Goal: Book appointment/travel/reservation

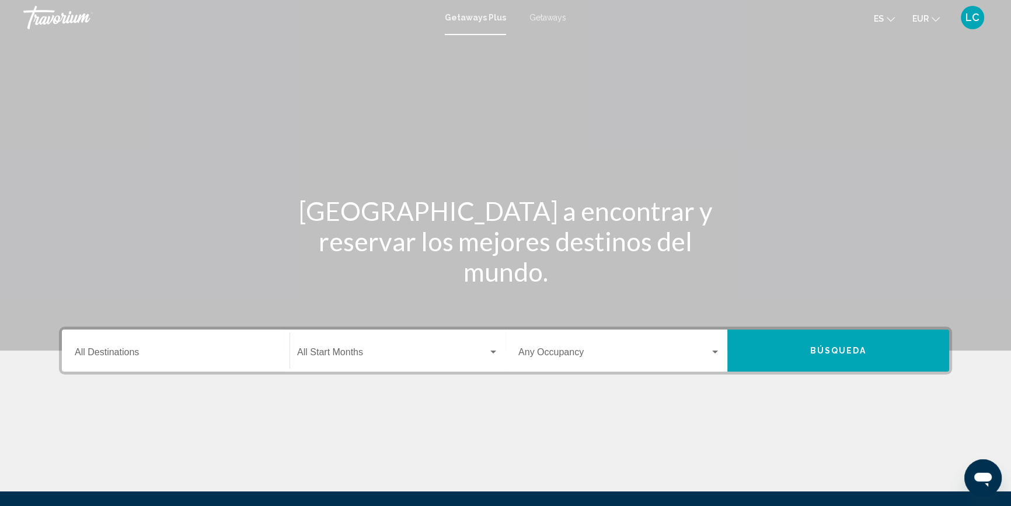
click at [127, 354] on input "Destination All Destinations" at bounding box center [176, 354] width 202 height 11
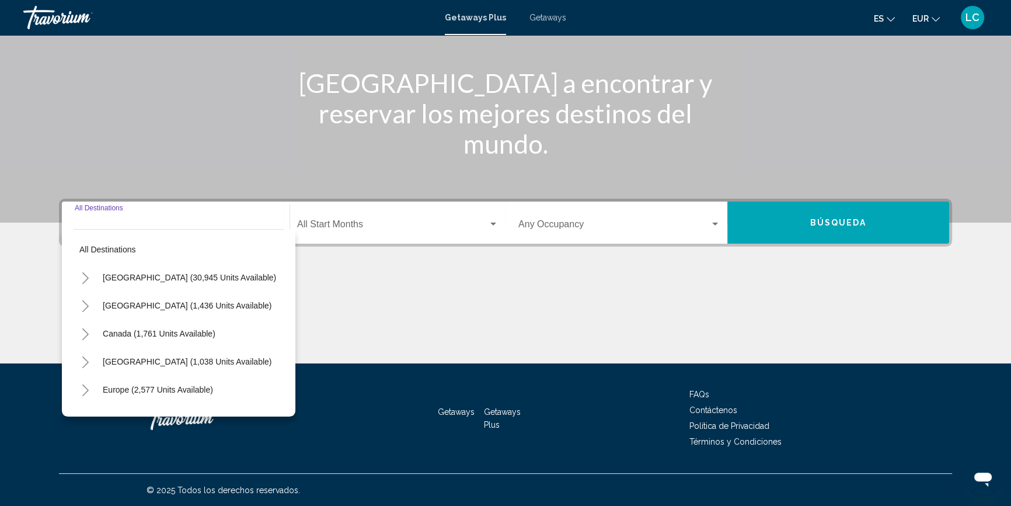
scroll to position [128, 0]
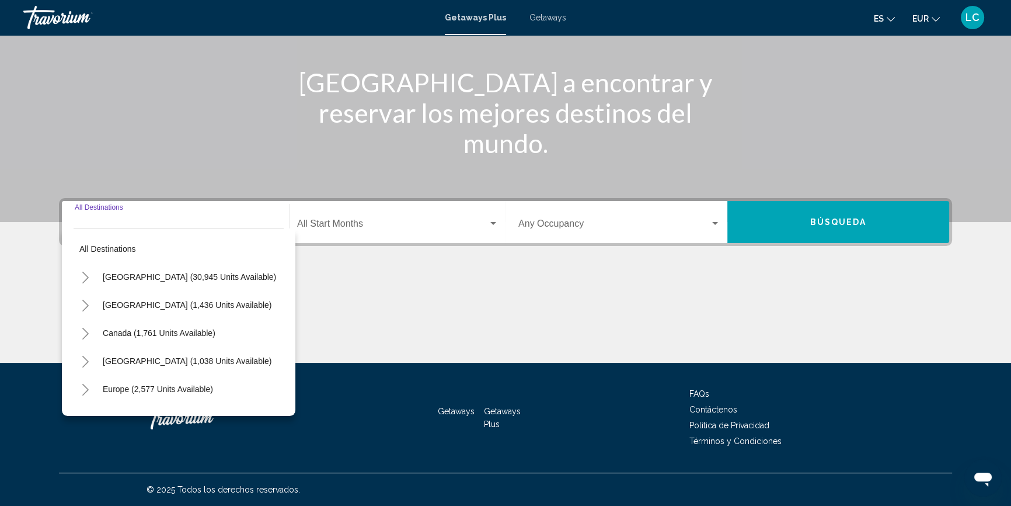
click at [88, 384] on icon "Toggle Europe (2,577 units available)" at bounding box center [85, 390] width 9 height 12
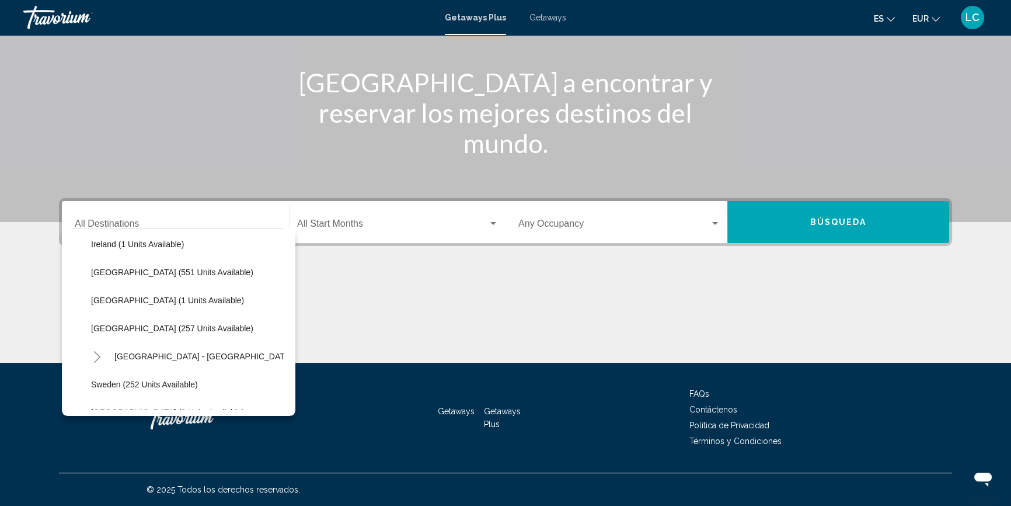
scroll to position [424, 0]
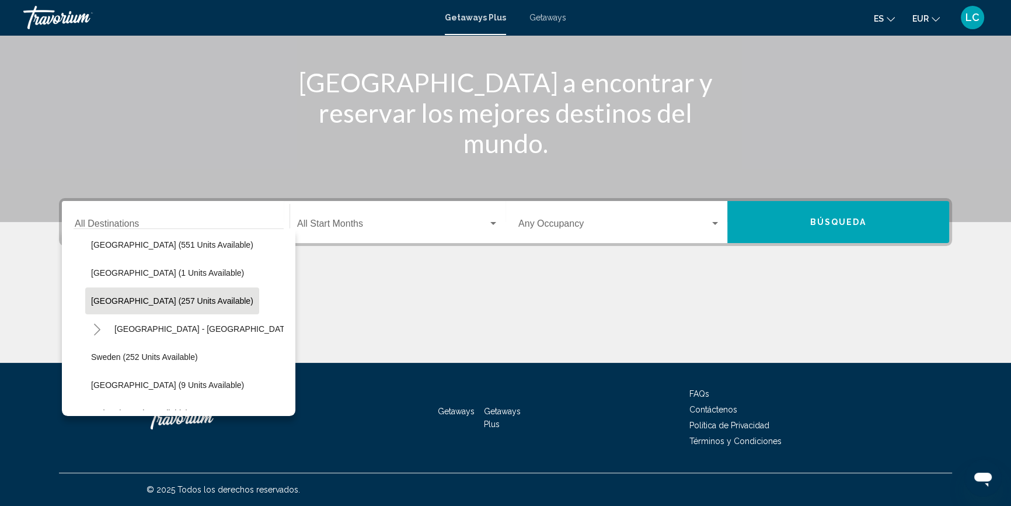
click at [159, 301] on span "Spain (257 units available)" at bounding box center [172, 300] width 162 height 9
type input "**********"
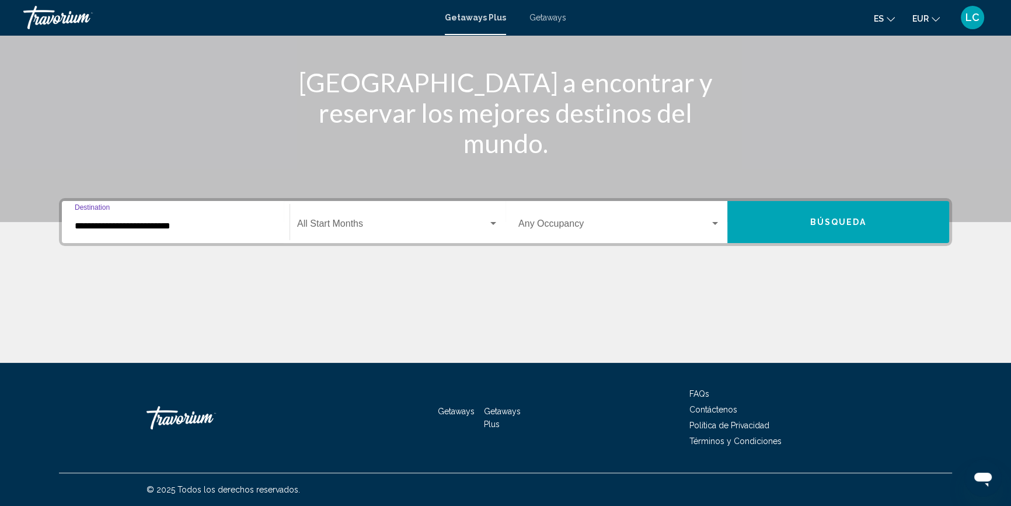
click at [340, 217] on div "Start Month All Start Months" at bounding box center [397, 222] width 201 height 37
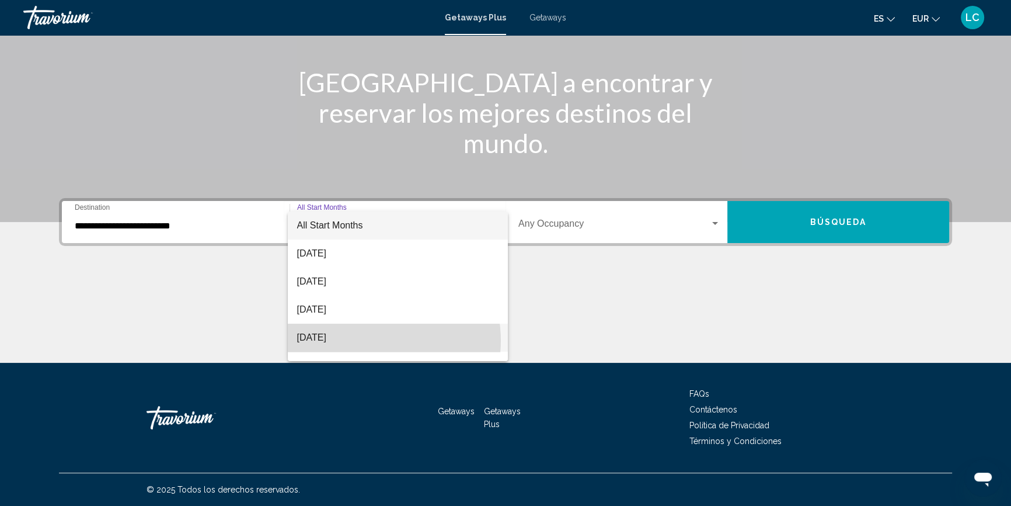
click at [367, 340] on span "[DATE]" at bounding box center [397, 337] width 201 height 28
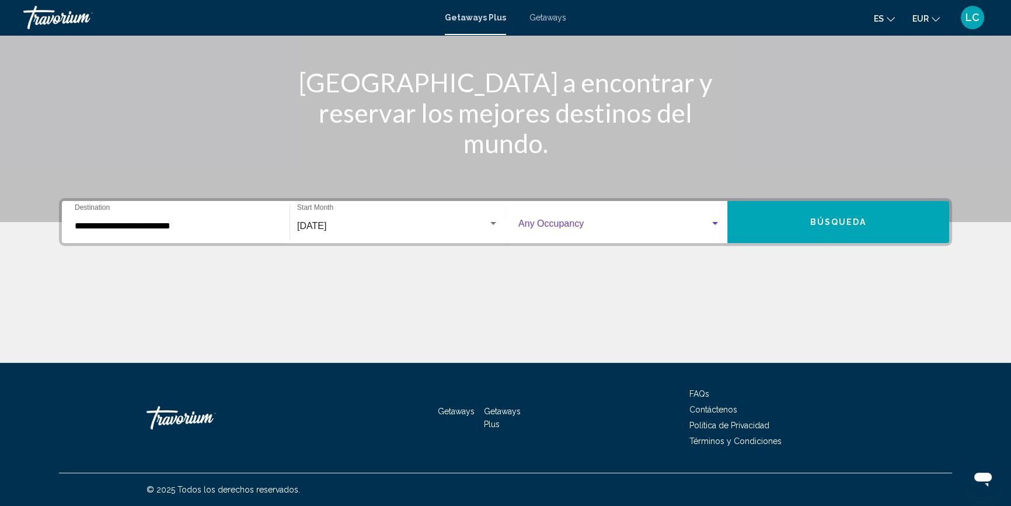
click at [571, 228] on span "Search widget" at bounding box center [613, 226] width 191 height 11
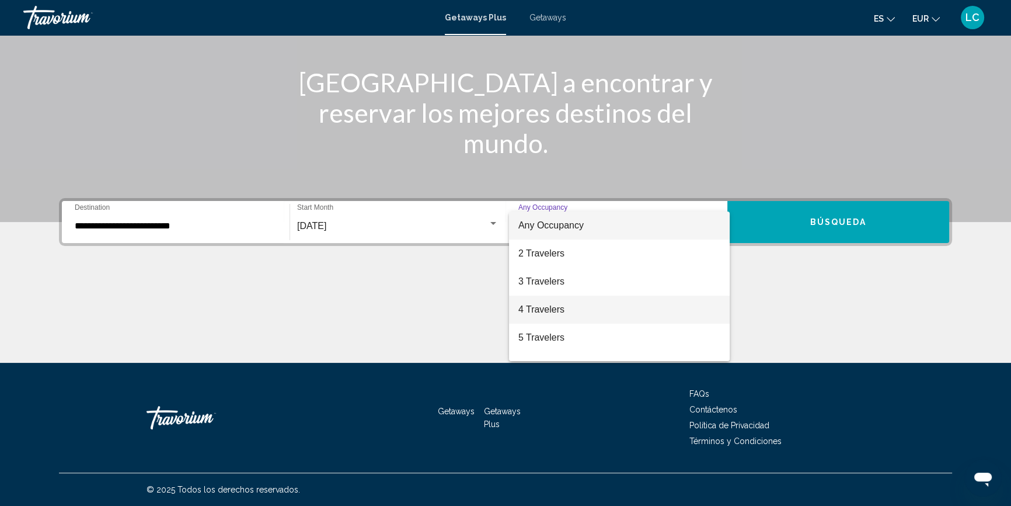
click at [569, 308] on span "4 Travelers" at bounding box center [619, 309] width 202 height 28
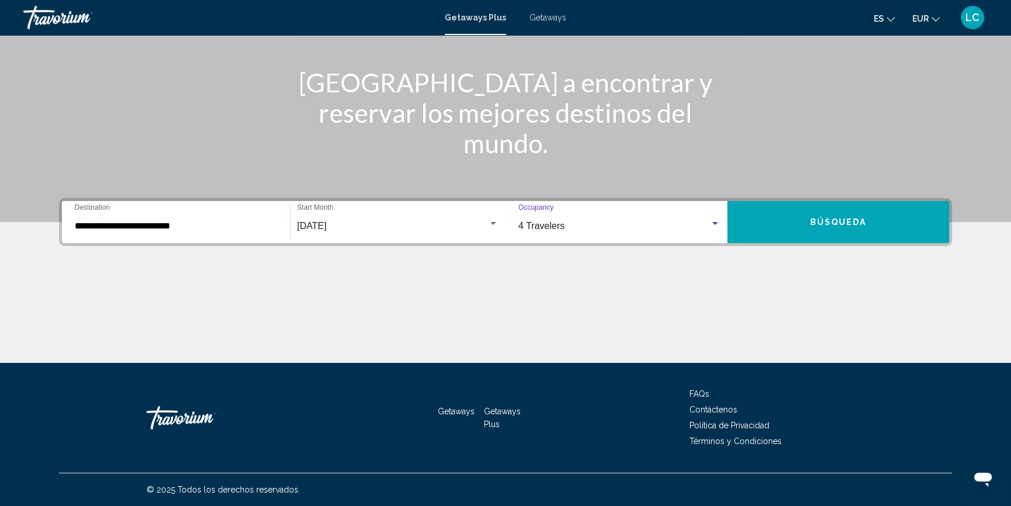
click at [817, 219] on span "Búsqueda" at bounding box center [838, 222] width 57 height 9
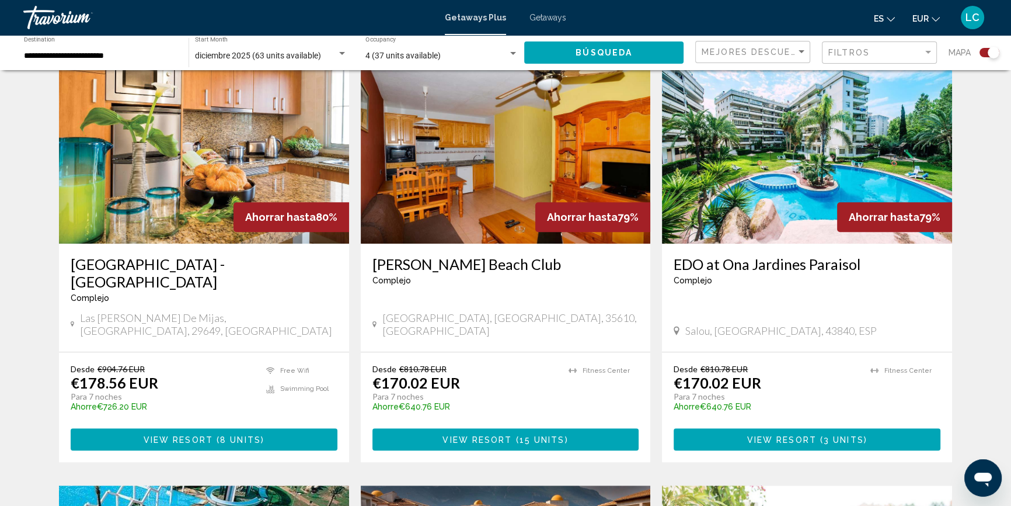
scroll to position [689, 0]
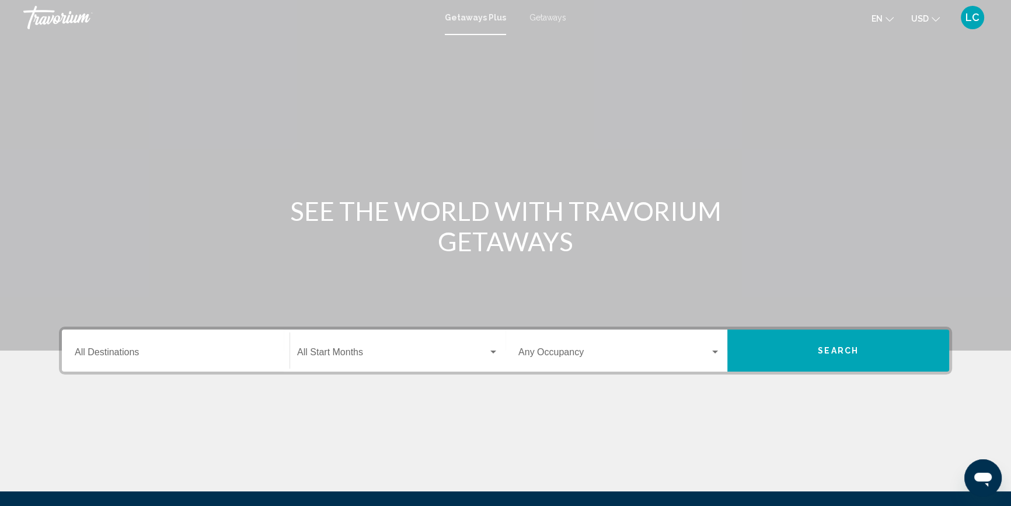
click at [115, 351] on input "Destination All Destinations" at bounding box center [176, 354] width 202 height 11
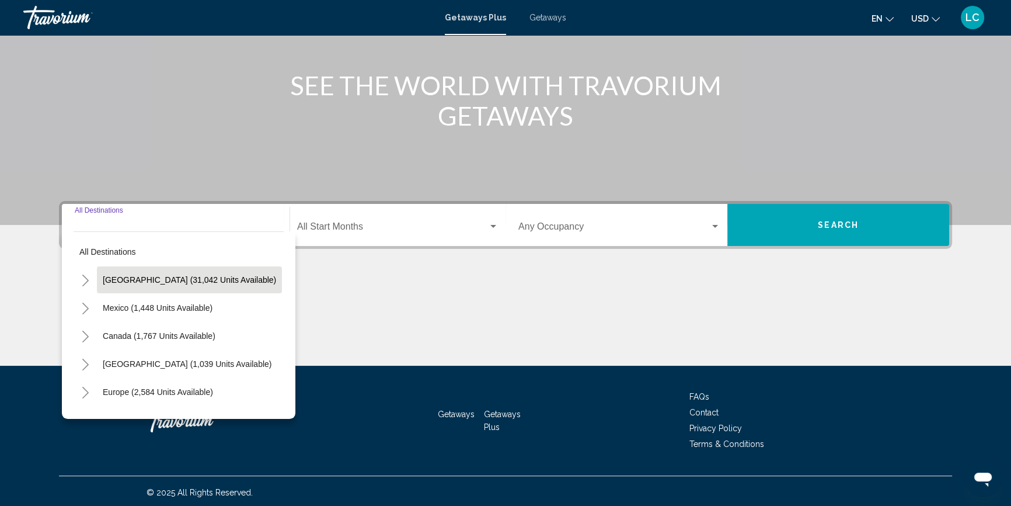
scroll to position [128, 0]
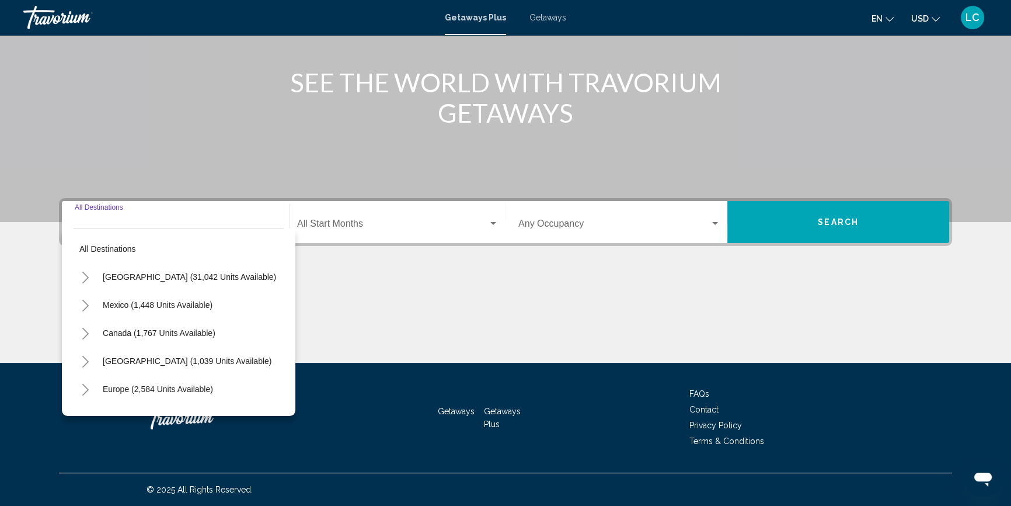
click at [86, 385] on icon "Toggle Europe (2,584 units available)" at bounding box center [85, 390] width 9 height 12
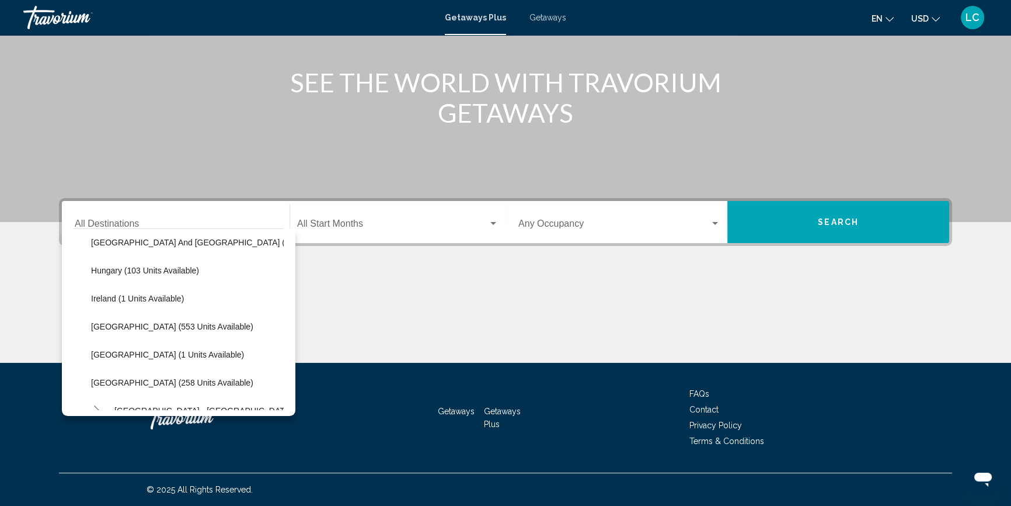
scroll to position [371, 0]
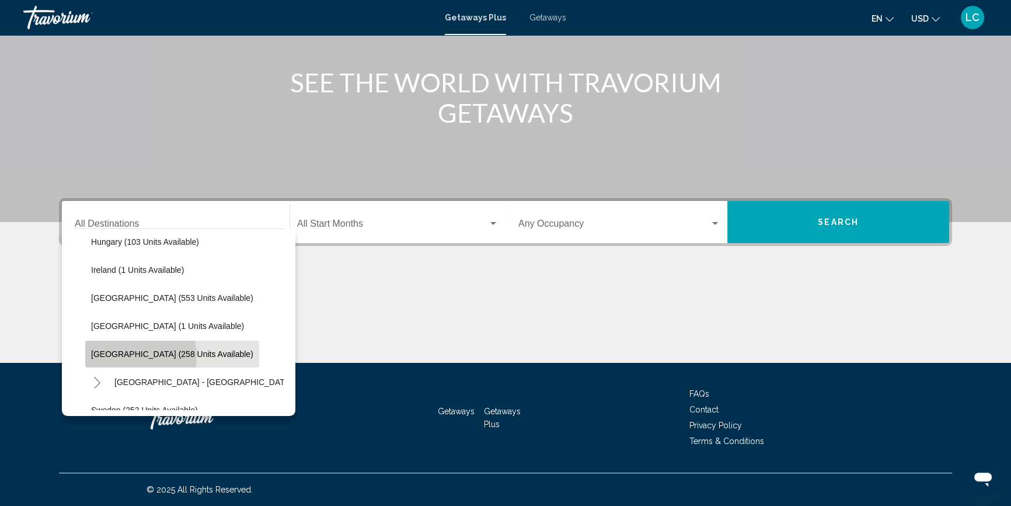
click at [122, 356] on span "[GEOGRAPHIC_DATA] (258 units available)" at bounding box center [172, 353] width 162 height 9
type input "**********"
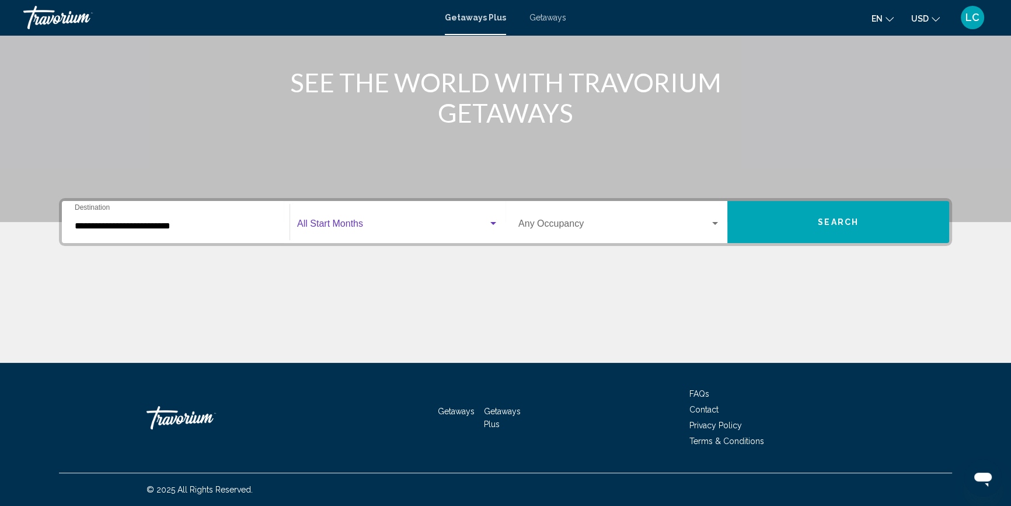
click at [349, 226] on span "Search widget" at bounding box center [392, 226] width 191 height 11
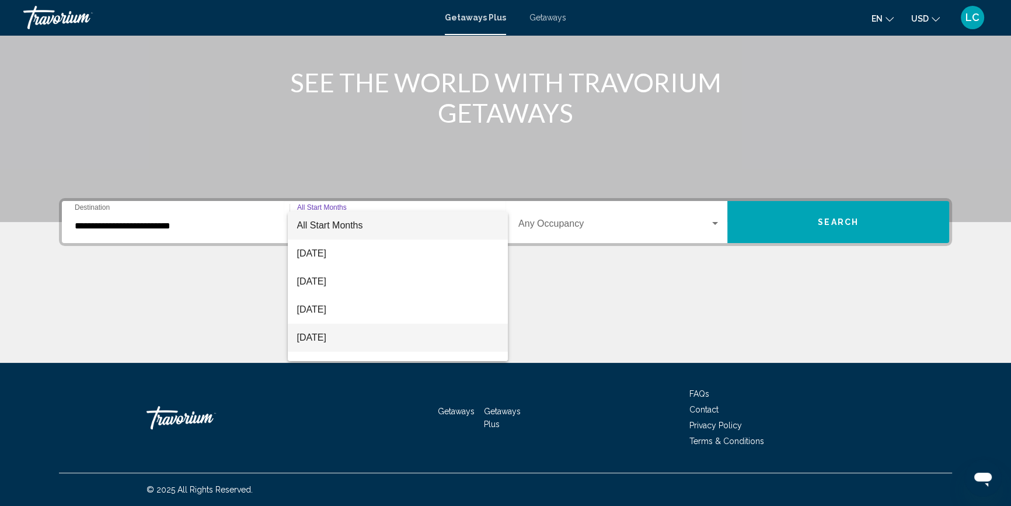
click at [344, 341] on span "[DATE]" at bounding box center [397, 337] width 201 height 28
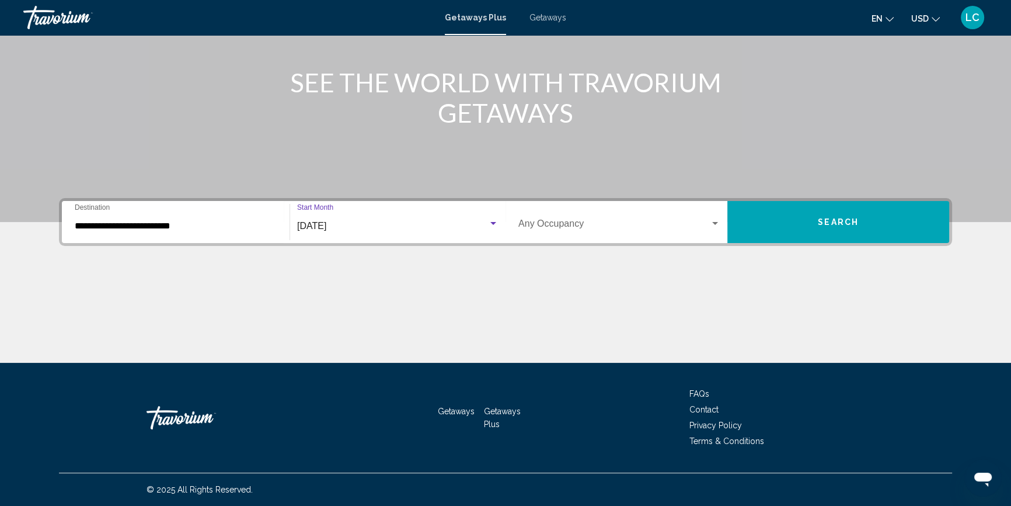
click at [672, 226] on span "Search widget" at bounding box center [613, 226] width 191 height 11
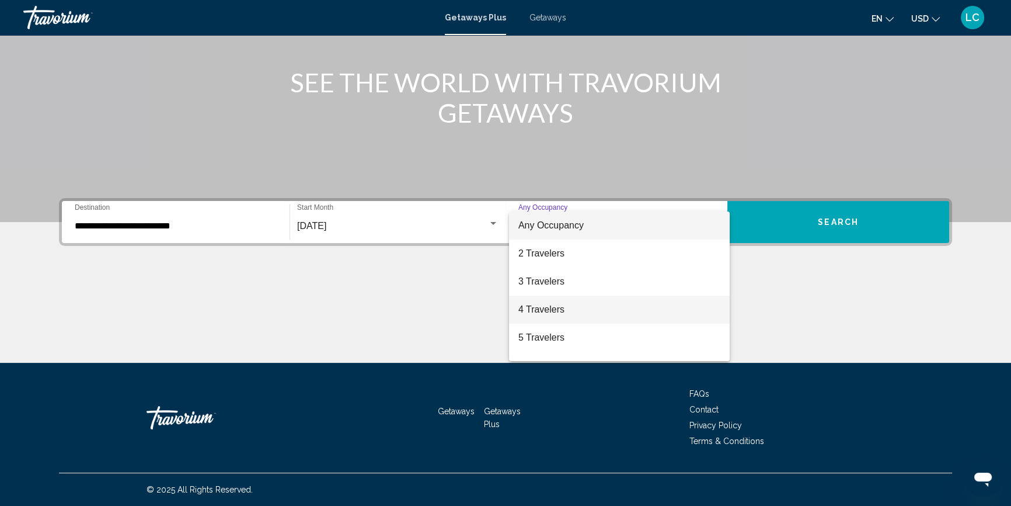
click at [638, 309] on span "4 Travelers" at bounding box center [619, 309] width 202 height 28
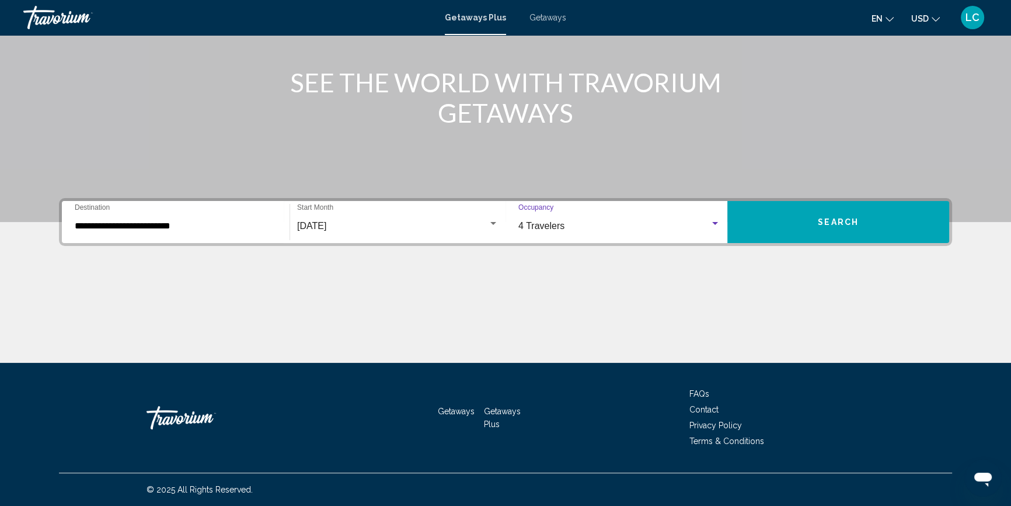
click at [797, 225] on button "Search" at bounding box center [838, 222] width 222 height 42
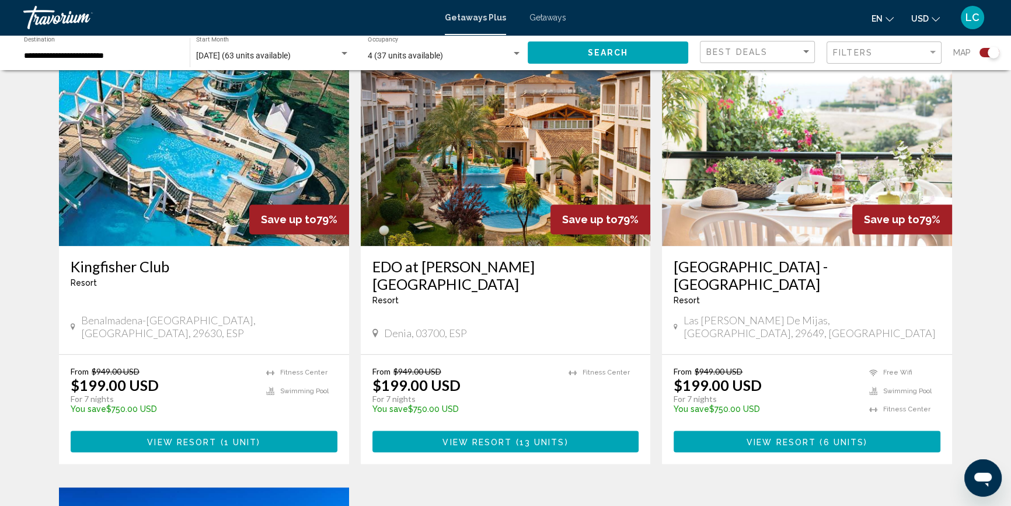
scroll to position [1273, 0]
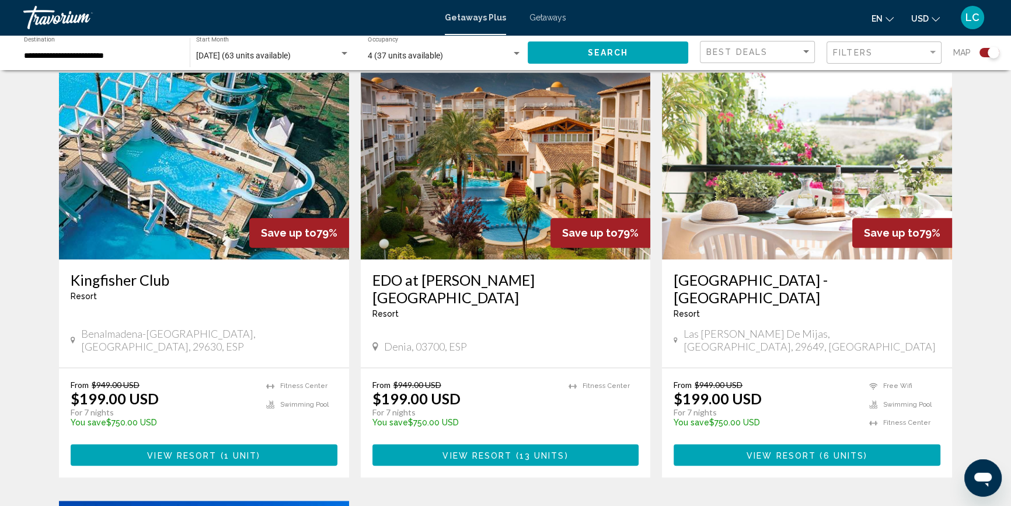
click at [549, 20] on span "Getaways" at bounding box center [547, 17] width 37 height 9
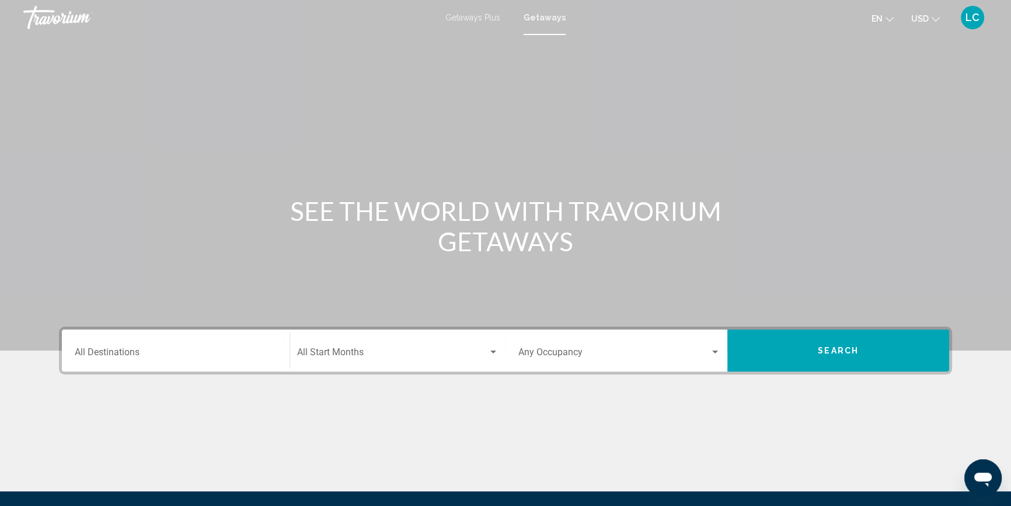
click at [165, 350] on input "Destination All Destinations" at bounding box center [176, 354] width 202 height 11
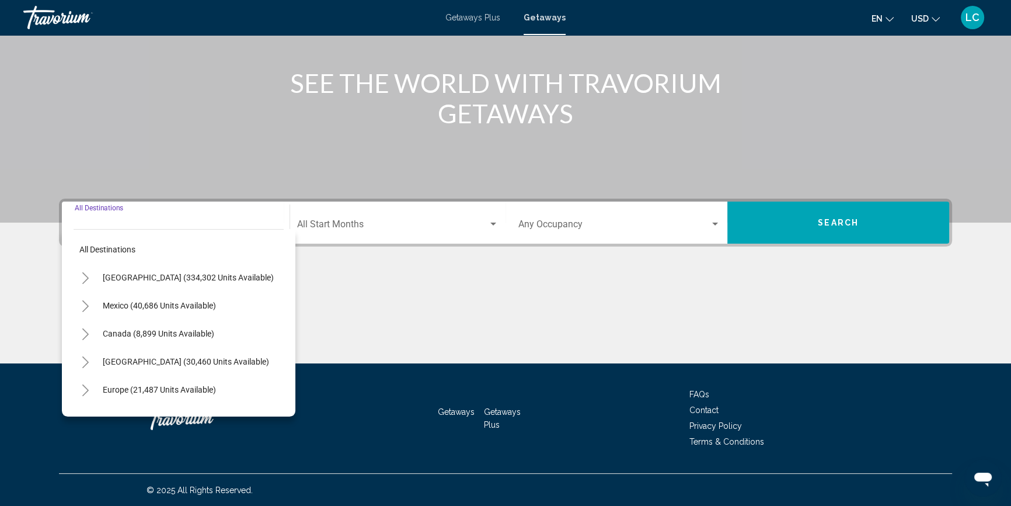
scroll to position [128, 0]
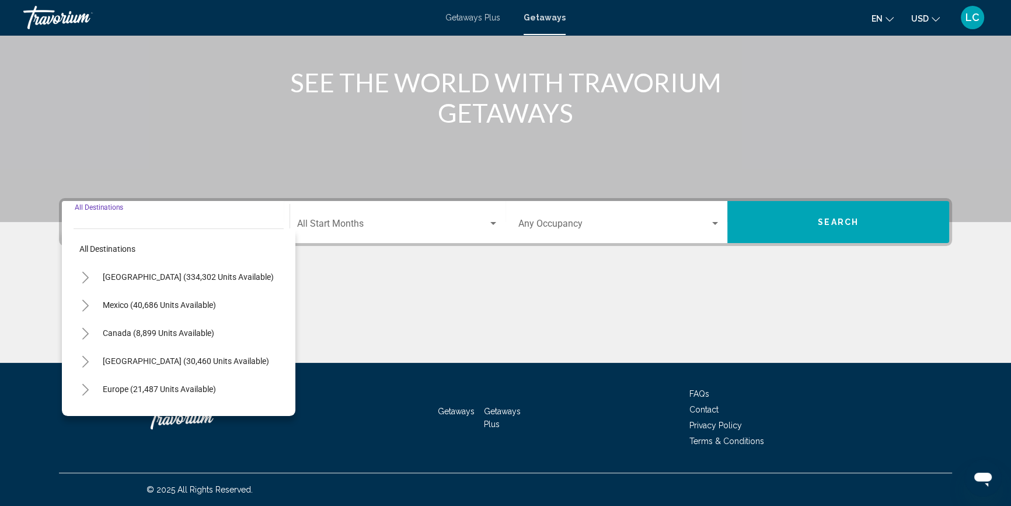
click at [84, 389] on icon "Toggle Europe (21,487 units available)" at bounding box center [85, 390] width 9 height 12
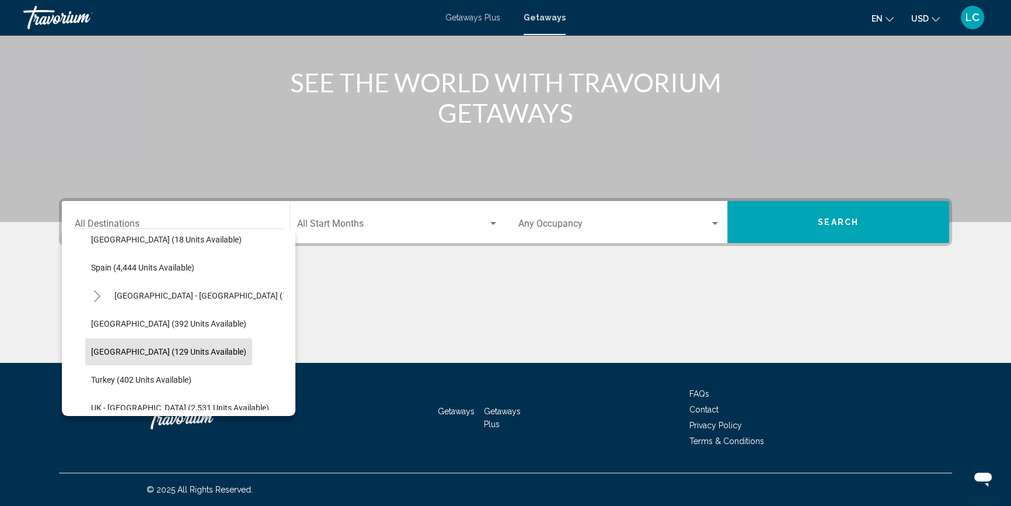
scroll to position [636, 0]
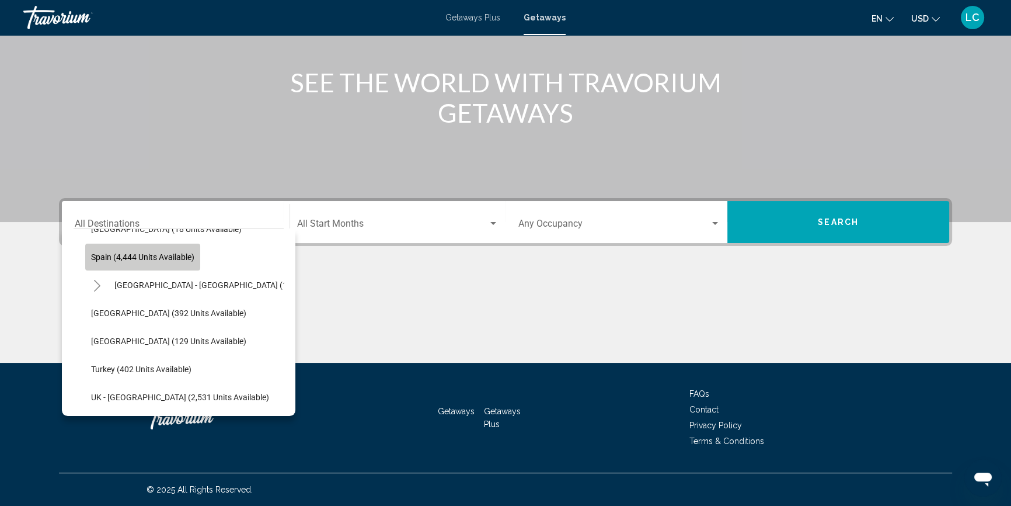
click at [171, 255] on span "Spain (4,444 units available)" at bounding box center [142, 256] width 103 height 9
type input "**********"
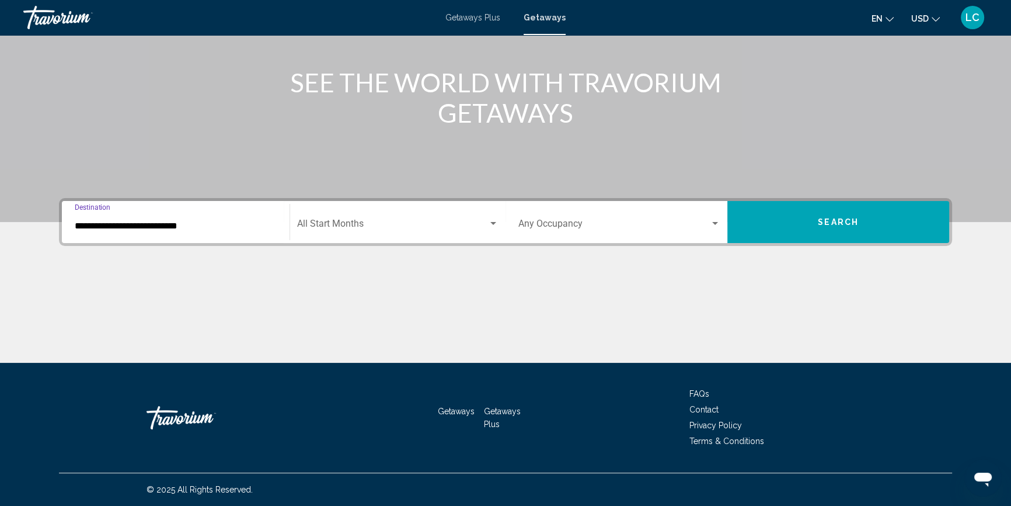
click at [362, 222] on span "Search widget" at bounding box center [392, 226] width 191 height 11
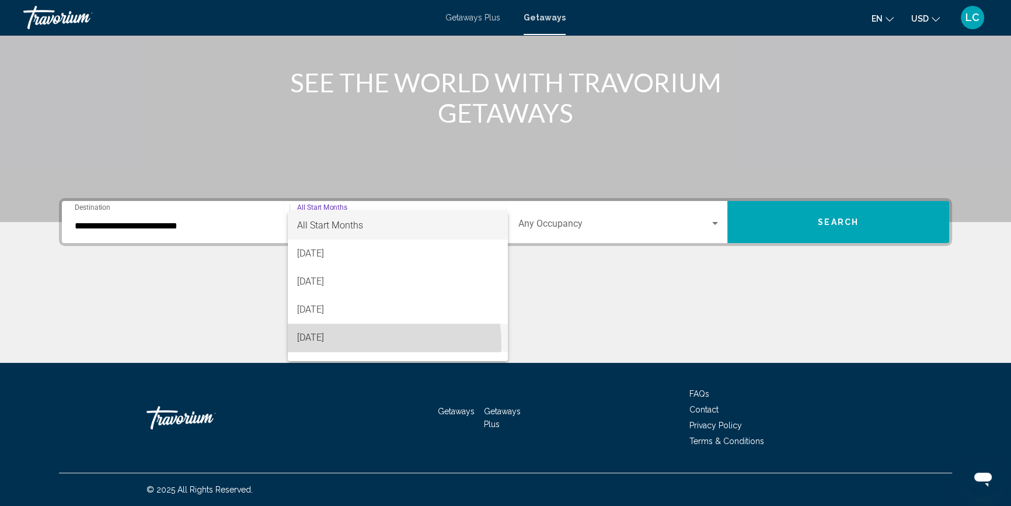
click at [371, 343] on span "[DATE]" at bounding box center [397, 337] width 201 height 28
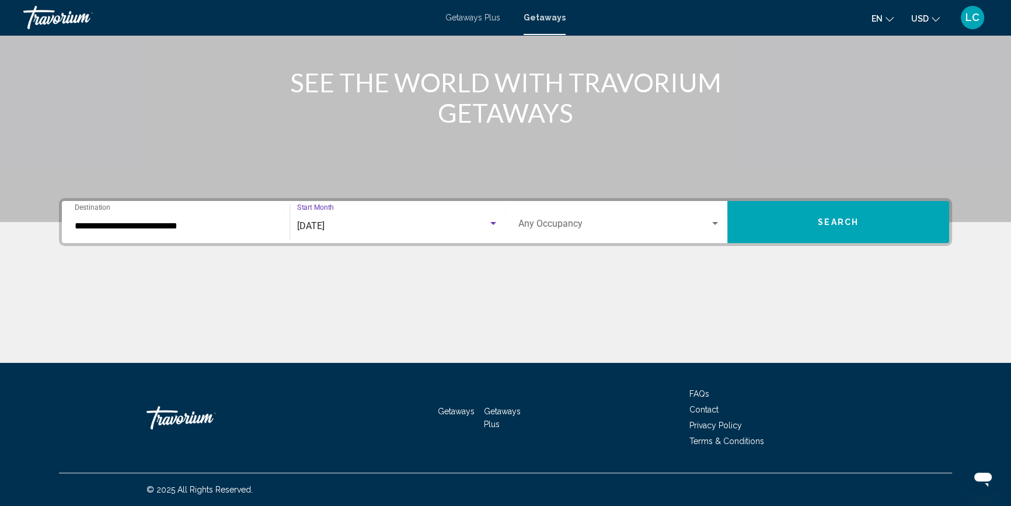
click at [672, 222] on span "Search widget" at bounding box center [613, 226] width 191 height 11
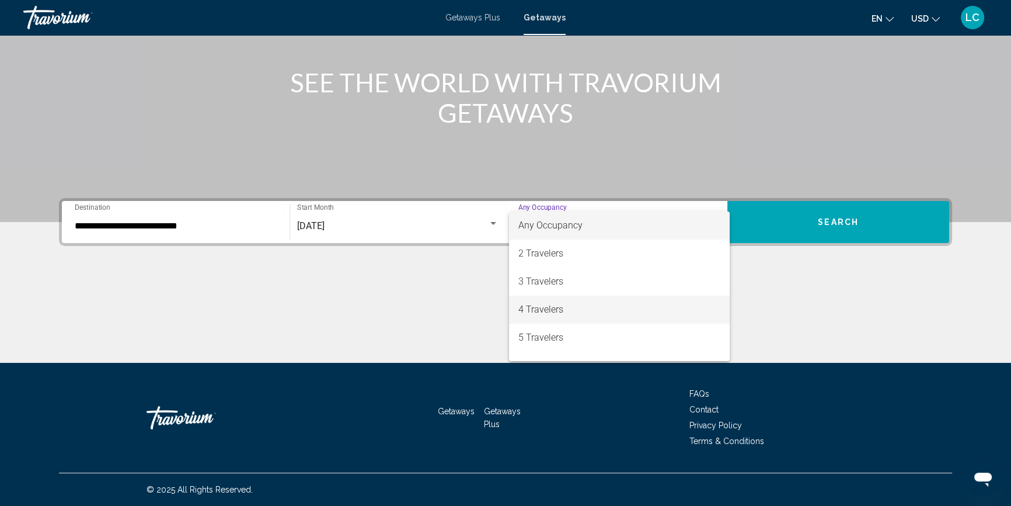
click at [654, 309] on span "4 Travelers" at bounding box center [619, 309] width 202 height 28
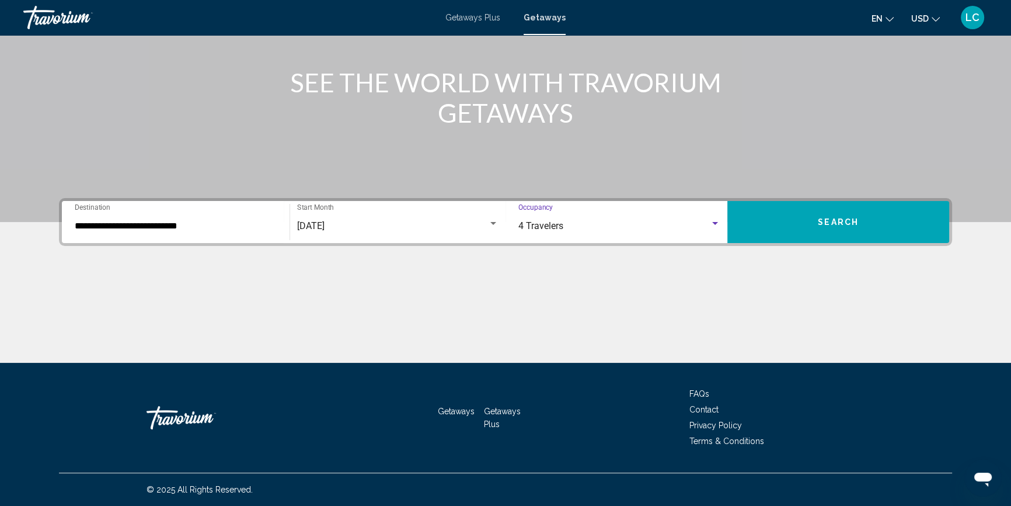
click at [747, 223] on button "Search" at bounding box center [838, 222] width 222 height 42
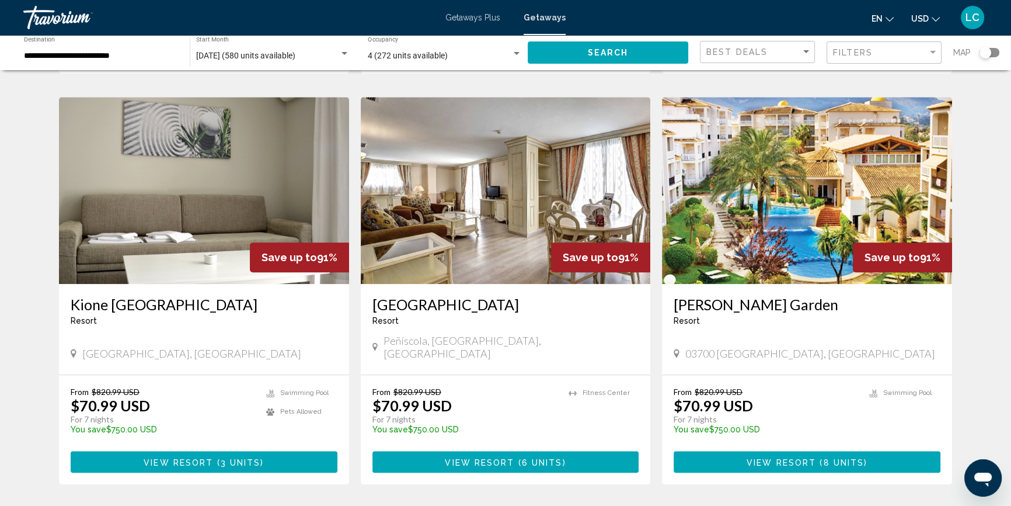
scroll to position [1395, 0]
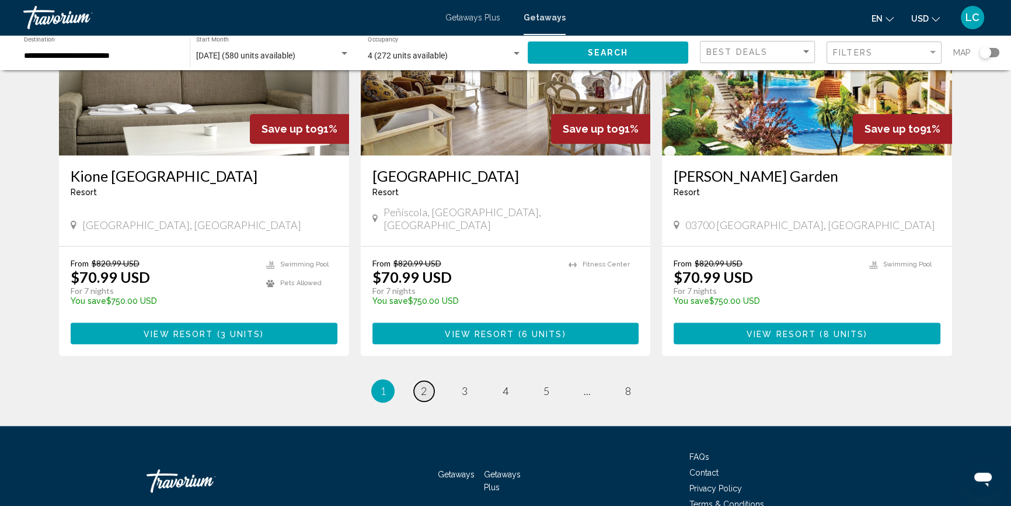
click at [430, 381] on link "page 2" at bounding box center [424, 391] width 20 height 20
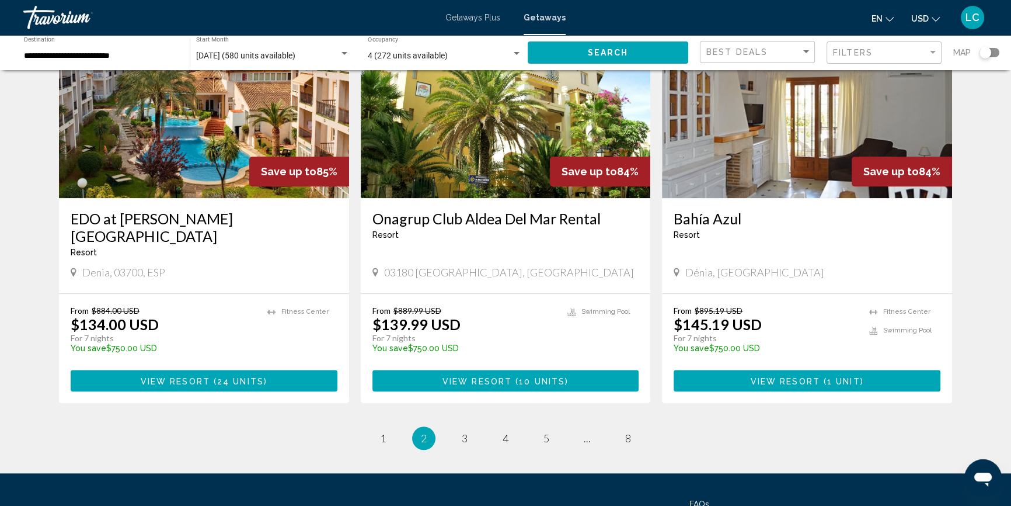
scroll to position [1395, 0]
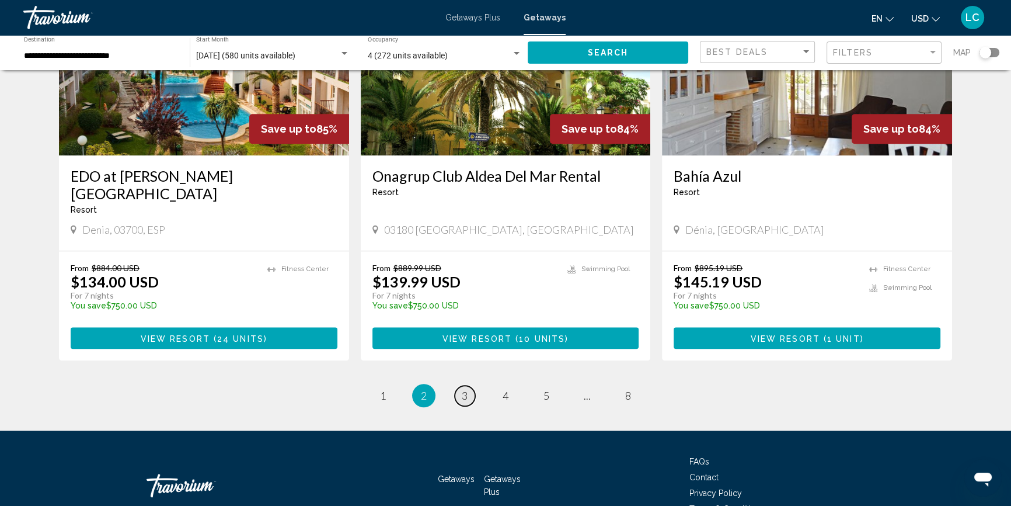
click at [462, 389] on span "3" at bounding box center [465, 395] width 6 height 13
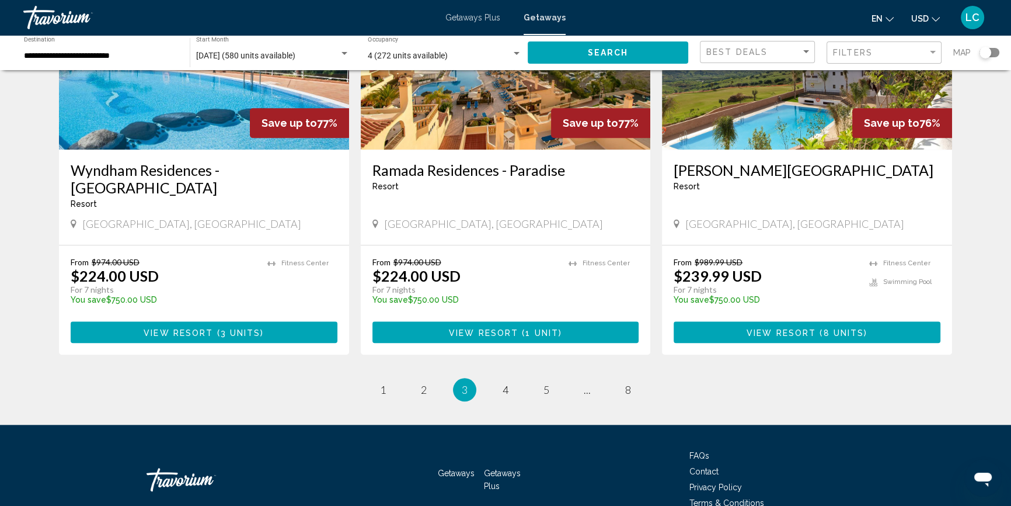
scroll to position [1430, 0]
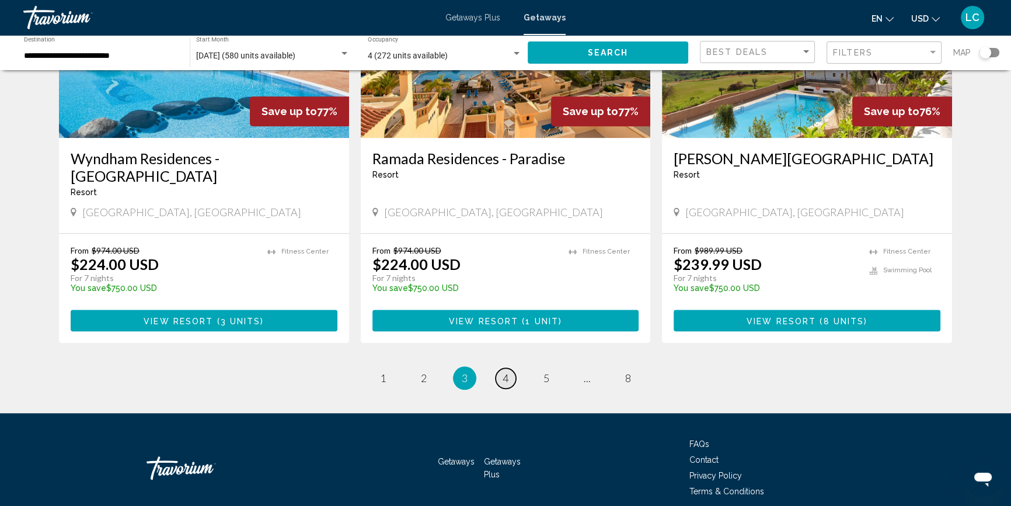
click at [508, 368] on link "page 4" at bounding box center [506, 378] width 20 height 20
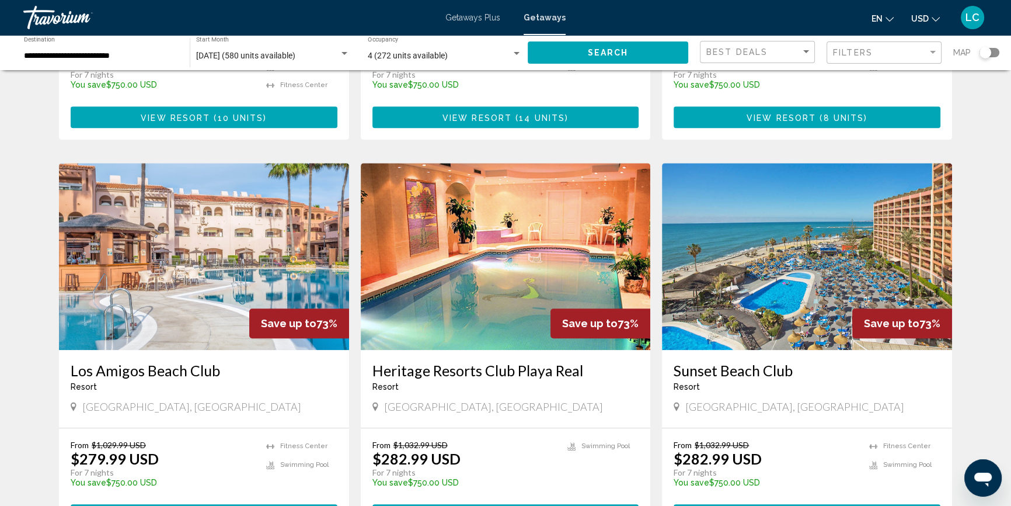
scroll to position [1167, 0]
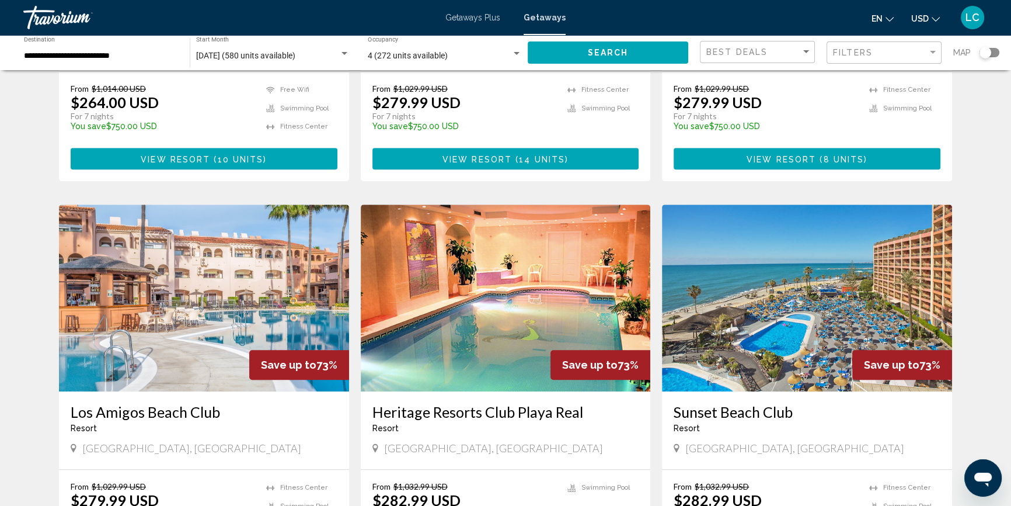
click at [733, 244] on img "Main content" at bounding box center [807, 297] width 290 height 187
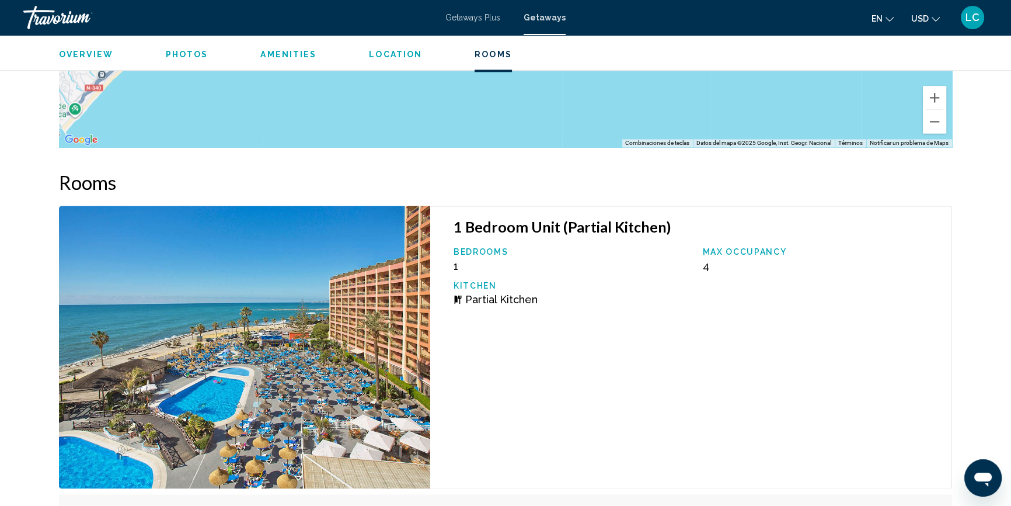
scroll to position [1984, 0]
